Goal: Use online tool/utility: Utilize a website feature to perform a specific function

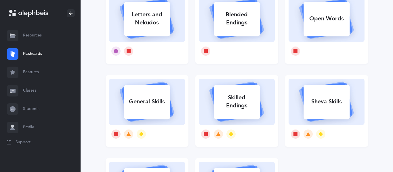
scroll to position [67, 0]
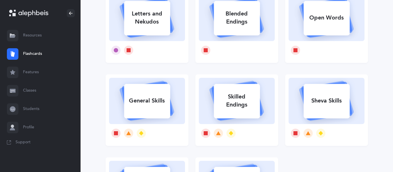
click at [165, 98] on div "General Skills" at bounding box center [147, 100] width 46 height 15
select select
select select "single"
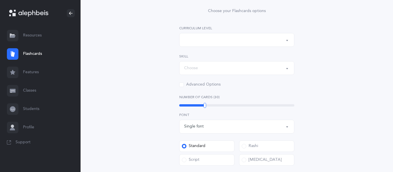
scroll to position [0, 0]
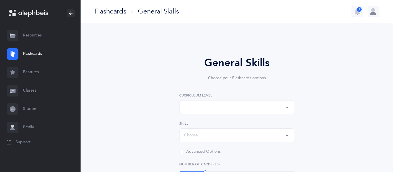
select select "Silent Letters"
select select
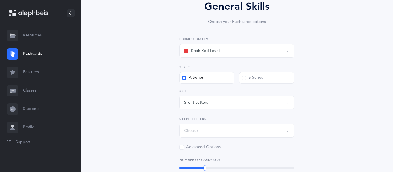
scroll to position [57, 0]
click at [280, 48] on div "Kriah Red Level" at bounding box center [236, 51] width 105 height 10
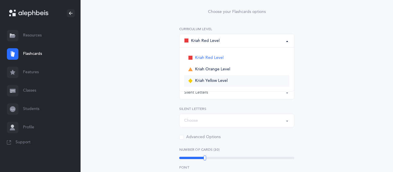
scroll to position [61, 0]
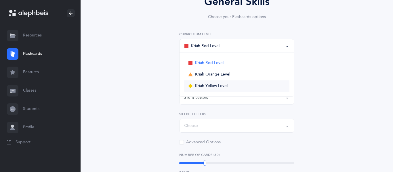
click at [248, 89] on link "Kriah Yellow Level" at bounding box center [236, 87] width 105 height 12
select select "5"
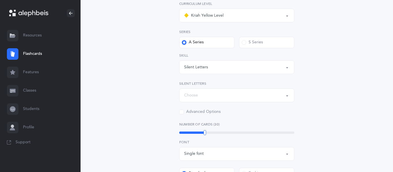
scroll to position [93, 0]
click at [222, 91] on div "Choose" at bounding box center [236, 95] width 105 height 10
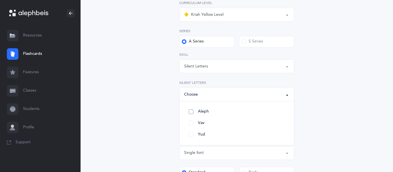
click at [254, 116] on link "Aleph" at bounding box center [236, 112] width 105 height 12
select select "82"
click at [343, 79] on div "General Skills Choose your Flashcards options Kriah Red Level Kriah Orange Leve…" at bounding box center [237, 134] width 262 height 374
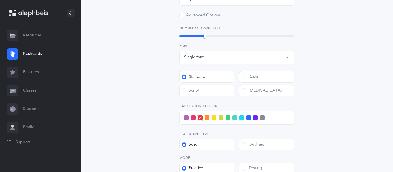
scroll to position [190, 0]
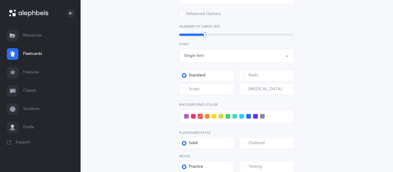
click at [185, 116] on span at bounding box center [186, 116] width 5 height 5
click at [0, 0] on input "checkbox" at bounding box center [0, 0] width 0 height 0
click at [248, 73] on div "Rashi" at bounding box center [250, 76] width 16 height 6
click at [0, 0] on input "Rashi" at bounding box center [0, 0] width 0 height 0
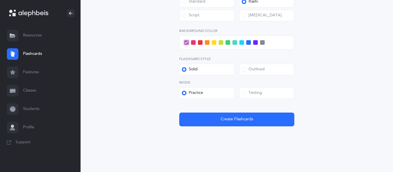
scroll to position [264, 0]
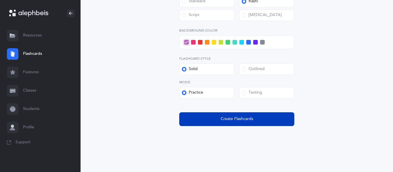
click at [236, 119] on span "Create Flashcards" at bounding box center [237, 119] width 33 height 6
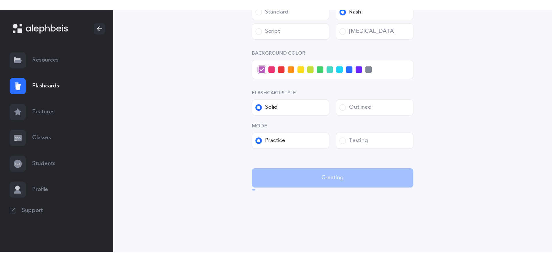
scroll to position [0, 0]
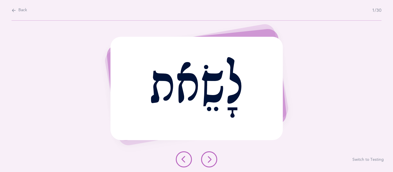
click at [206, 163] on button at bounding box center [209, 160] width 16 height 16
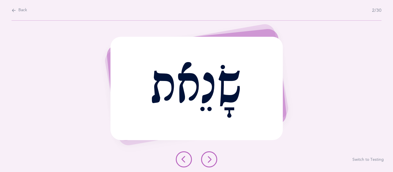
click at [206, 163] on button at bounding box center [209, 160] width 16 height 16
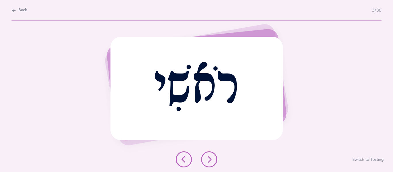
click at [206, 163] on button at bounding box center [209, 160] width 16 height 16
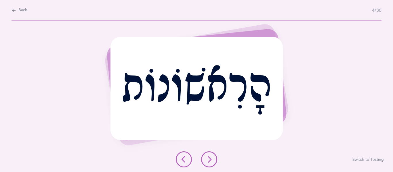
click at [206, 163] on button at bounding box center [209, 160] width 16 height 16
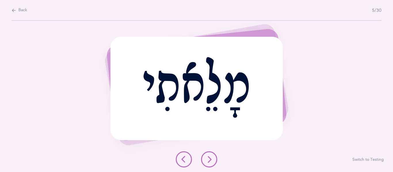
click at [206, 163] on button at bounding box center [209, 160] width 16 height 16
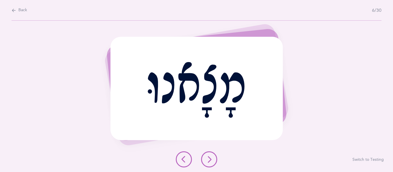
click at [206, 163] on button at bounding box center [209, 160] width 16 height 16
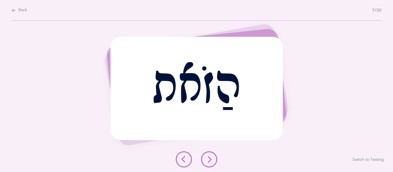
click at [206, 163] on button at bounding box center [209, 160] width 16 height 16
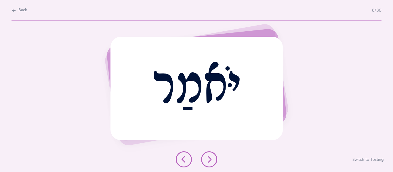
click at [217, 160] on div at bounding box center [196, 160] width 51 height 16
click at [215, 160] on button at bounding box center [209, 160] width 16 height 16
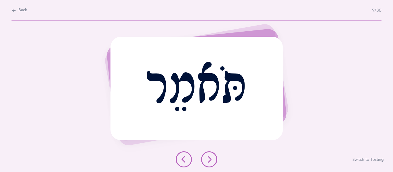
click at [215, 160] on button at bounding box center [209, 160] width 16 height 16
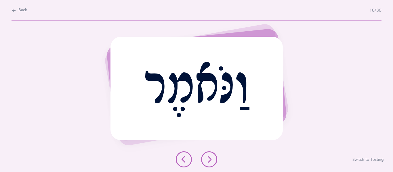
click at [215, 160] on button at bounding box center [209, 160] width 16 height 16
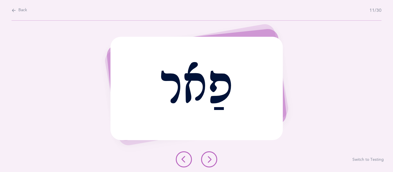
click at [215, 160] on button at bounding box center [209, 160] width 16 height 16
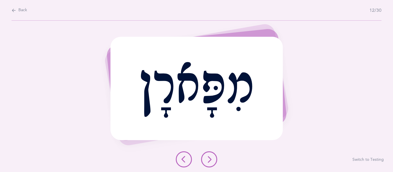
click at [215, 160] on button at bounding box center [209, 160] width 16 height 16
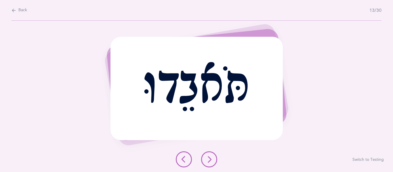
click at [215, 160] on button at bounding box center [209, 160] width 16 height 16
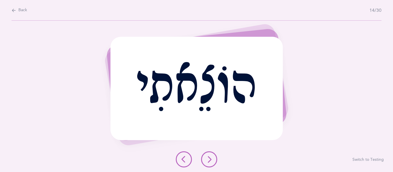
click at [215, 160] on button at bounding box center [209, 160] width 16 height 16
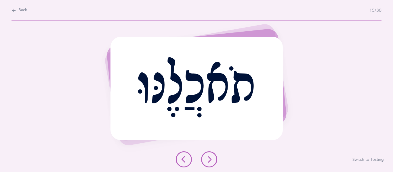
click at [215, 160] on button at bounding box center [209, 160] width 16 height 16
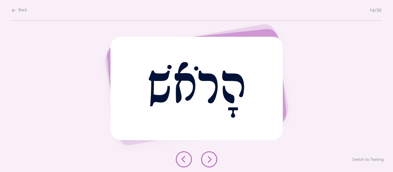
click at [215, 160] on button at bounding box center [209, 160] width 16 height 16
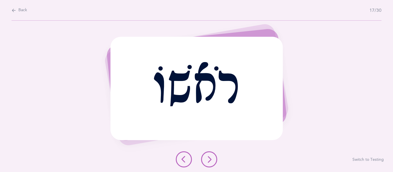
click at [215, 160] on button at bounding box center [209, 160] width 16 height 16
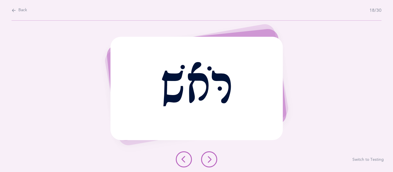
click at [180, 164] on button at bounding box center [184, 160] width 16 height 16
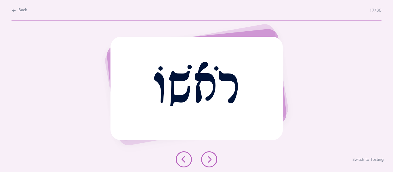
click at [214, 168] on div "רֹאשׁוֹ Report incorrect word Switch to Testing" at bounding box center [196, 97] width 393 height 152
click at [211, 165] on button at bounding box center [209, 160] width 16 height 16
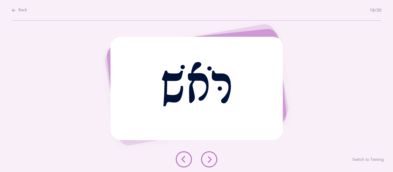
click at [211, 165] on button at bounding box center [209, 160] width 16 height 16
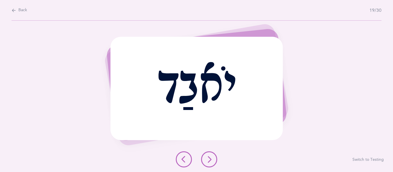
click at [211, 165] on button at bounding box center [209, 160] width 16 height 16
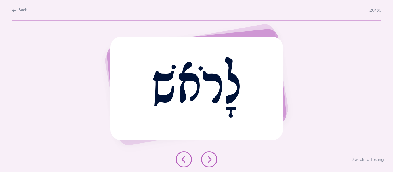
click at [211, 165] on button at bounding box center [209, 160] width 16 height 16
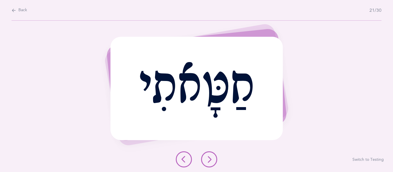
click at [211, 165] on button at bounding box center [209, 160] width 16 height 16
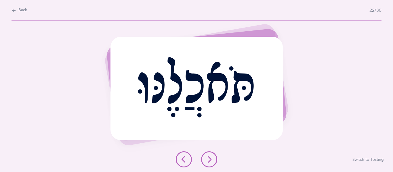
click at [211, 165] on button at bounding box center [209, 160] width 16 height 16
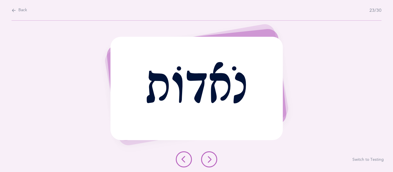
click at [211, 165] on button at bounding box center [209, 160] width 16 height 16
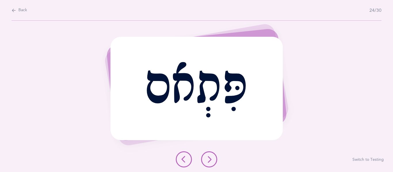
click at [211, 165] on button at bounding box center [209, 160] width 16 height 16
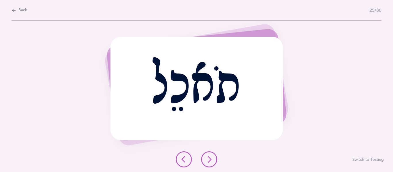
click at [211, 165] on button at bounding box center [209, 160] width 16 height 16
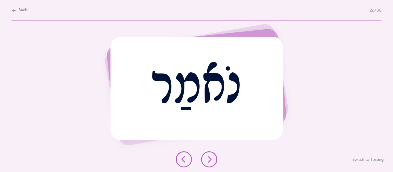
click at [211, 165] on button at bounding box center [209, 160] width 16 height 16
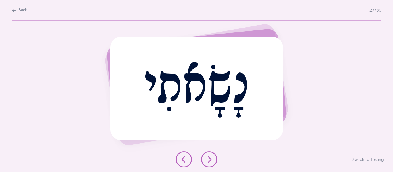
click at [211, 165] on button at bounding box center [209, 160] width 16 height 16
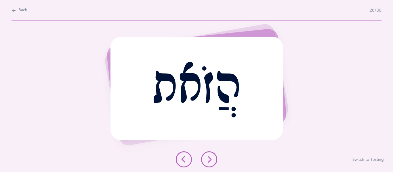
click at [211, 165] on button at bounding box center [209, 160] width 16 height 16
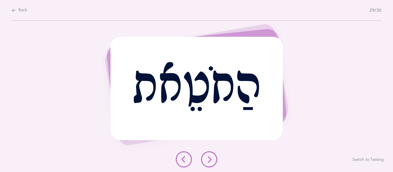
click at [211, 165] on button at bounding box center [209, 160] width 16 height 16
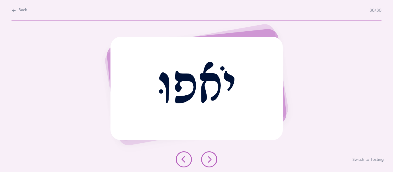
click at [211, 165] on button at bounding box center [209, 160] width 16 height 16
